Goal: Transaction & Acquisition: Subscribe to service/newsletter

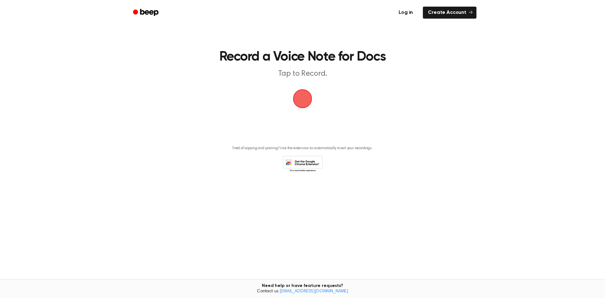
click at [406, 11] on link "Log in" at bounding box center [406, 12] width 27 height 15
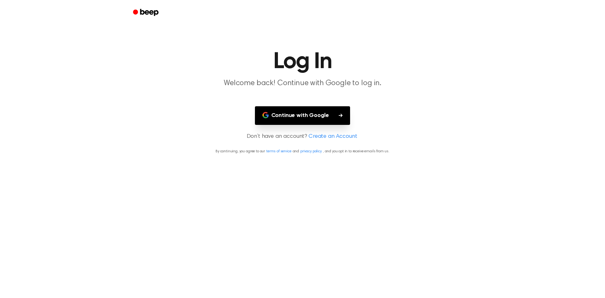
click at [302, 113] on button "Continue with Google" at bounding box center [303, 115] width 96 height 19
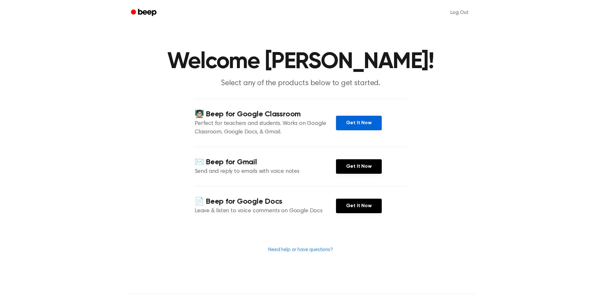
click at [368, 120] on link "Get It Now" at bounding box center [359, 123] width 46 height 15
